Goal: Task Accomplishment & Management: Manage account settings

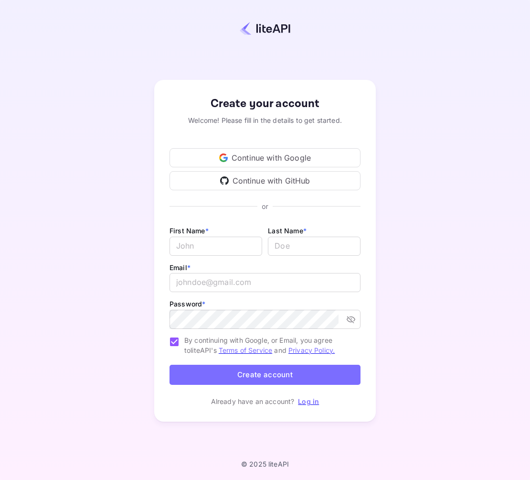
click at [258, 159] on div "Continue with Google" at bounding box center [265, 157] width 191 height 19
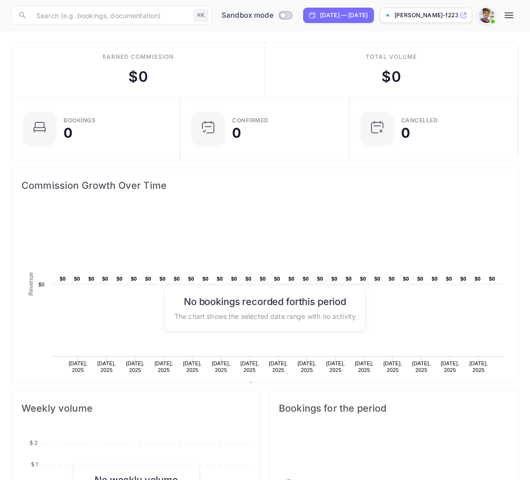
click at [274, 14] on input "Switch to Production mode" at bounding box center [283, 15] width 19 height 6
checkbox input "false"
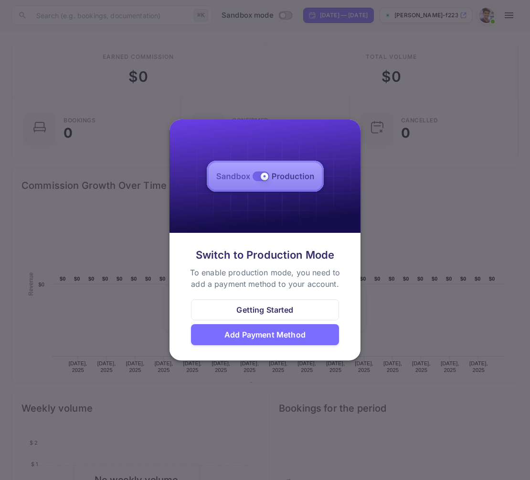
click at [422, 243] on div at bounding box center [265, 240] width 530 height 480
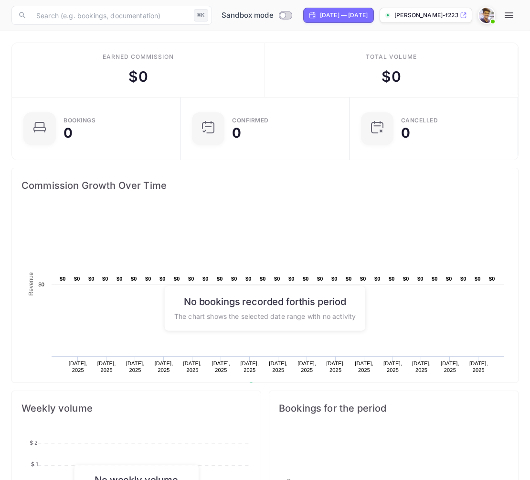
click at [439, 15] on p "[PERSON_NAME]-f223b.n..." at bounding box center [427, 15] width 64 height 9
